Goal: Find specific page/section: Find specific page/section

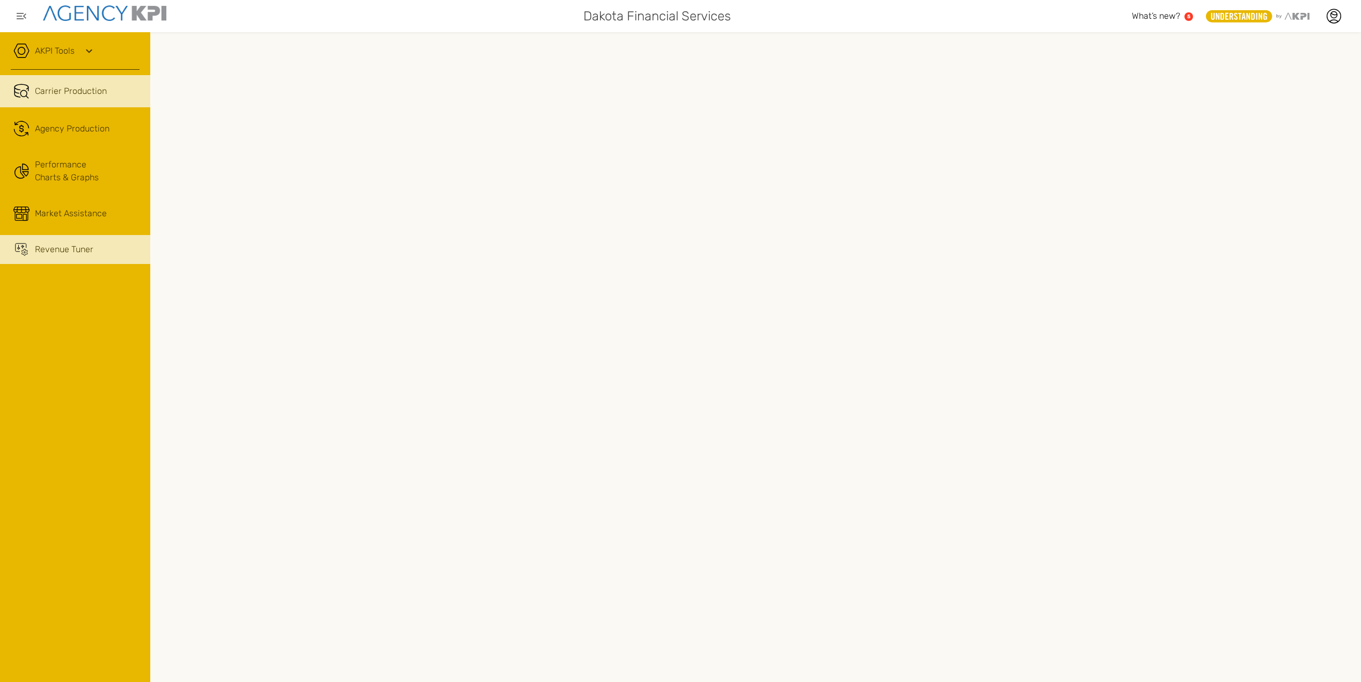
click at [51, 249] on span "Revenue Tuner" at bounding box center [64, 249] width 59 height 13
